Goal: Task Accomplishment & Management: Use online tool/utility

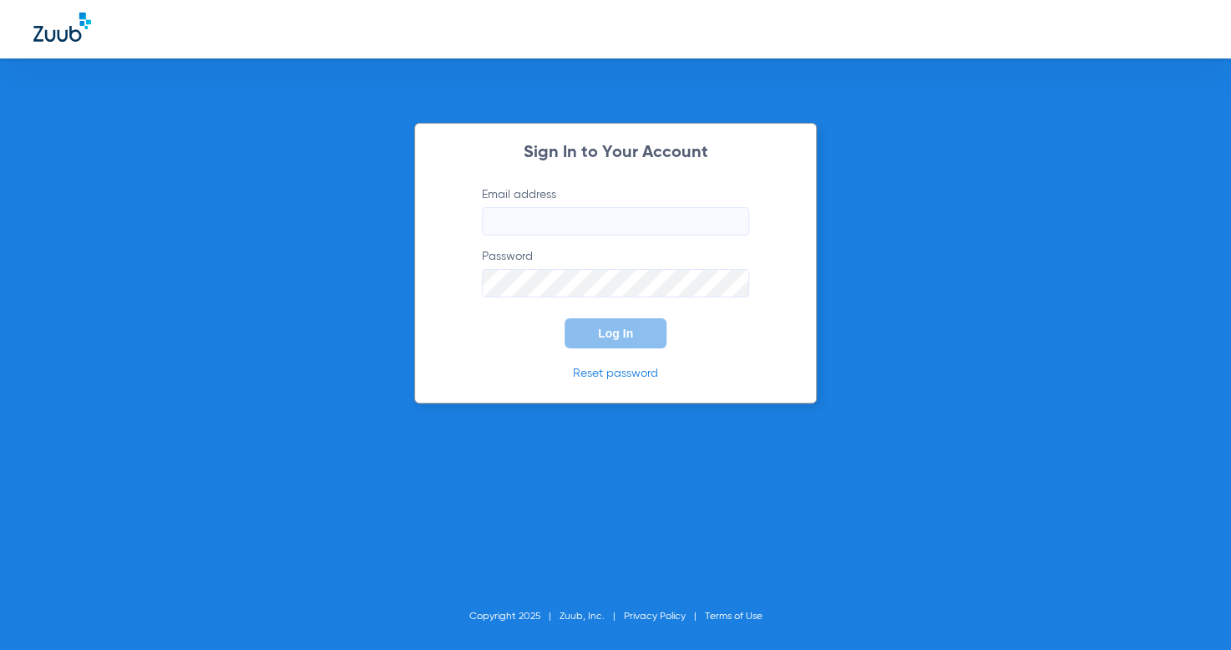
type input "[EMAIL_ADDRESS][DOMAIN_NAME]"
click at [568, 241] on form "Email address [EMAIL_ADDRESS][DOMAIN_NAME] Password Log In" at bounding box center [615, 267] width 317 height 162
click at [628, 327] on span "Log In" at bounding box center [615, 333] width 35 height 13
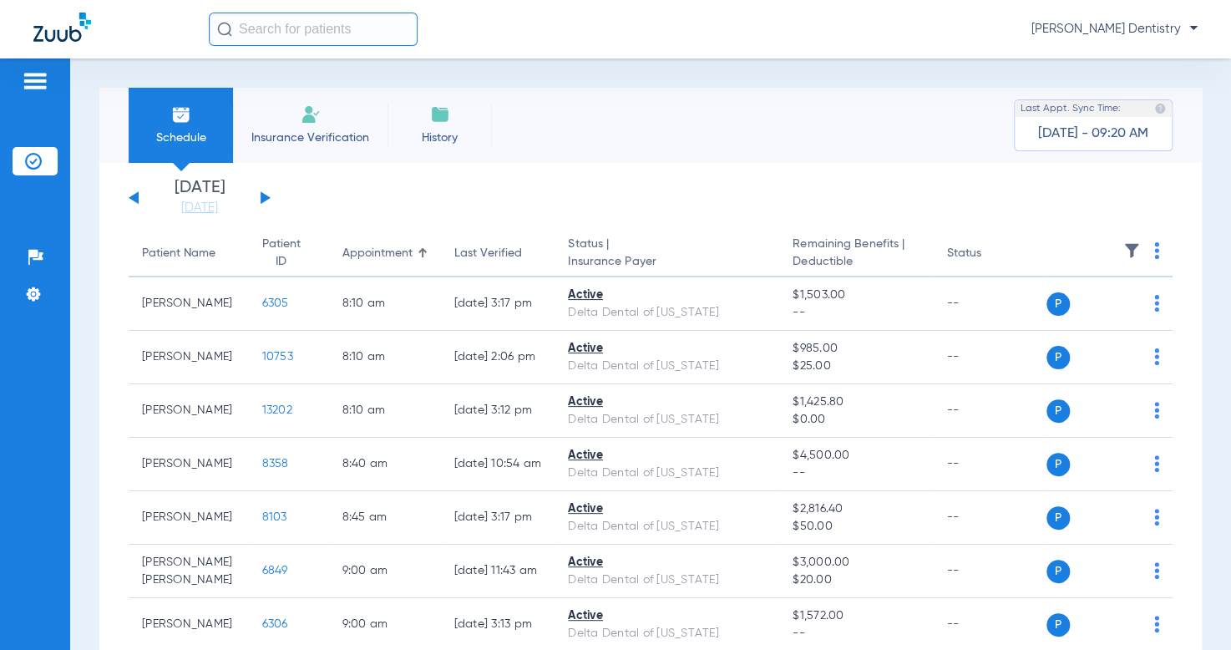
click at [272, 196] on app-single-date-navigator "[DATE] [DATE] [DATE] [DATE] [DATE] [DATE] [DATE] [DATE] [DATE] [DATE] [DATE] [D…" at bounding box center [651, 198] width 1044 height 37
click at [266, 198] on button at bounding box center [266, 197] width 10 height 13
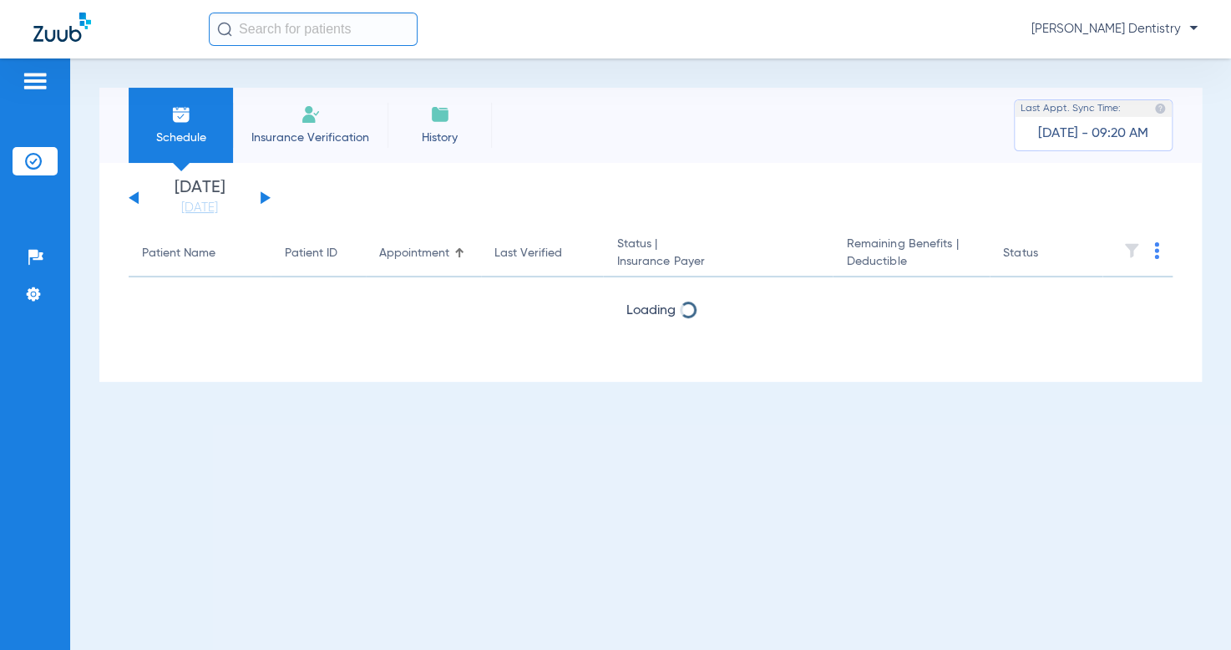
click at [266, 198] on button at bounding box center [266, 197] width 10 height 13
click at [267, 197] on button at bounding box center [266, 197] width 10 height 13
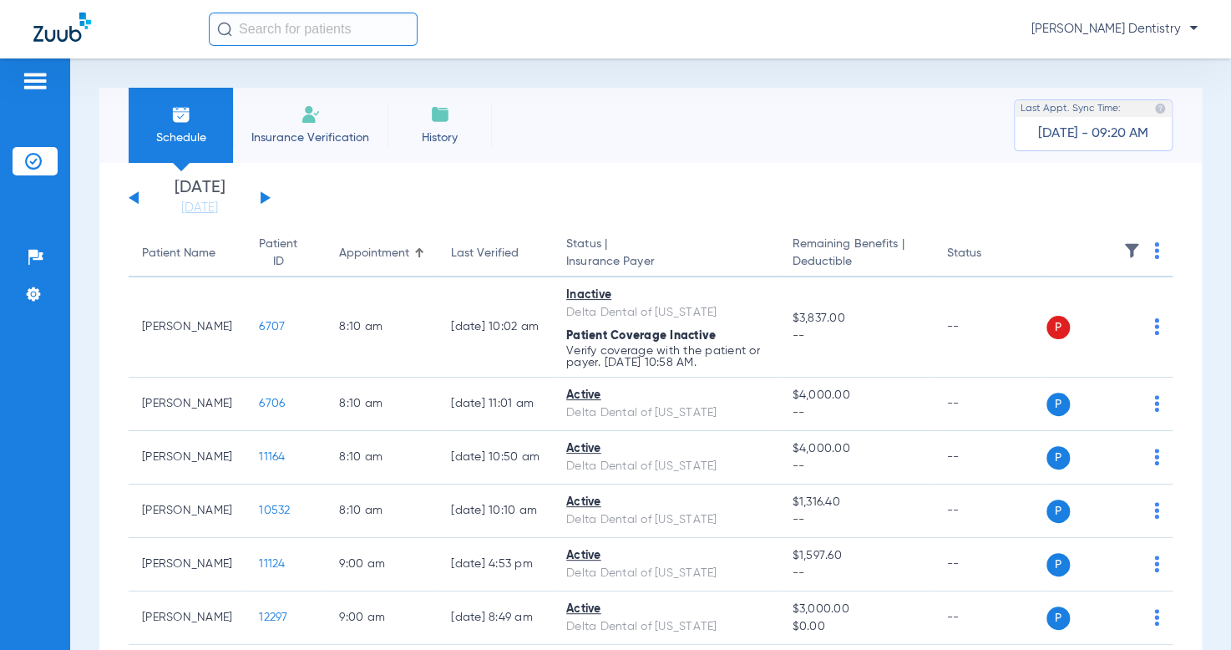
click at [1155, 249] on img at bounding box center [1157, 250] width 5 height 17
click at [1142, 251] on div at bounding box center [615, 325] width 1231 height 650
click at [1155, 251] on img at bounding box center [1157, 250] width 5 height 17
click at [1065, 322] on span "Verify All" at bounding box center [1080, 318] width 104 height 12
